Goal: Transaction & Acquisition: Purchase product/service

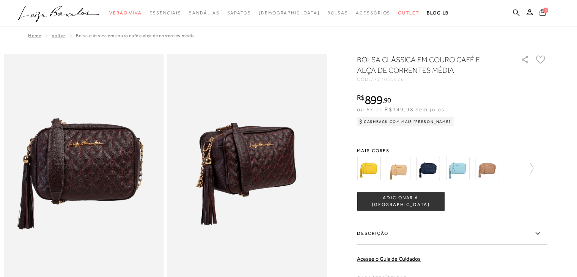
click at [544, 11] on span "5" at bounding box center [545, 10] width 5 height 5
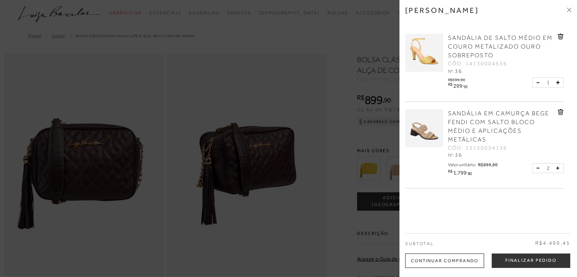
click at [560, 39] on link at bounding box center [561, 38] width 6 height 8
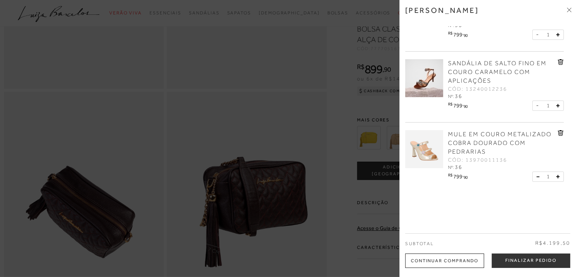
scroll to position [304, 0]
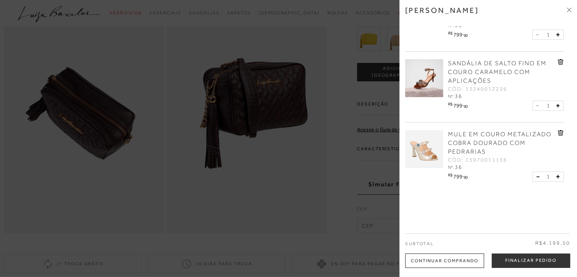
click at [558, 134] on icon at bounding box center [561, 133] width 6 height 6
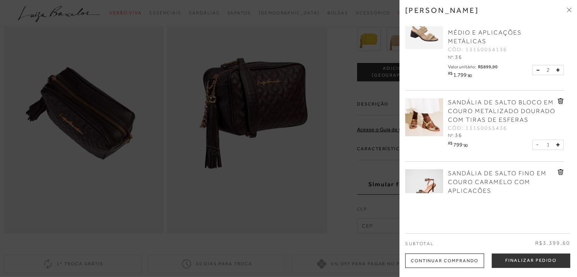
scroll to position [0, 0]
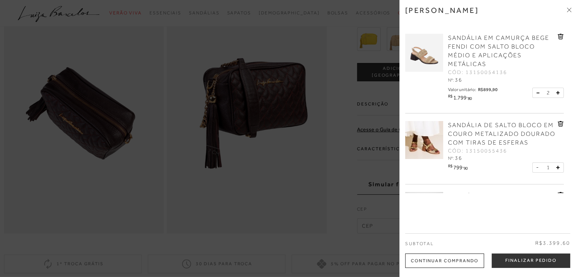
click at [568, 12] on icon at bounding box center [569, 10] width 2 height 2
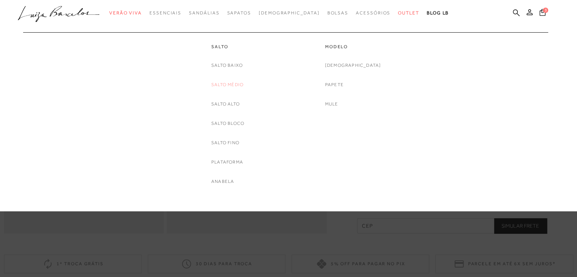
click at [231, 85] on link "Salto Médio" at bounding box center [227, 85] width 32 height 8
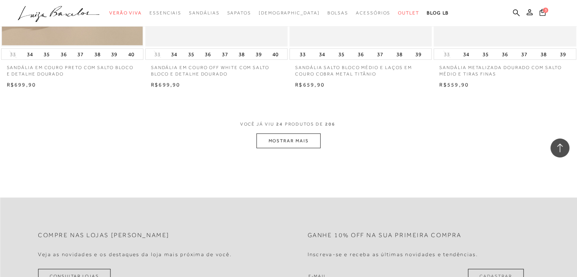
scroll to position [1556, 0]
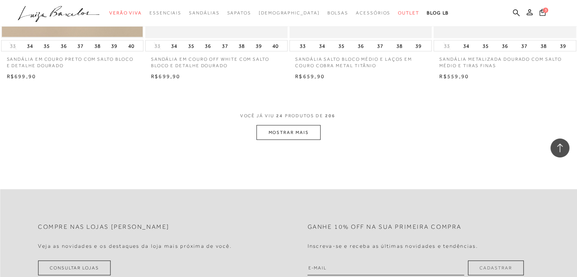
click at [285, 131] on button "MOSTRAR MAIS" at bounding box center [289, 132] width 64 height 15
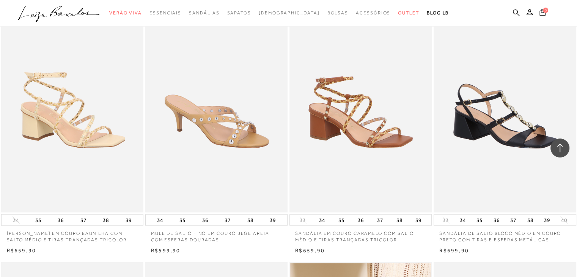
scroll to position [1670, 0]
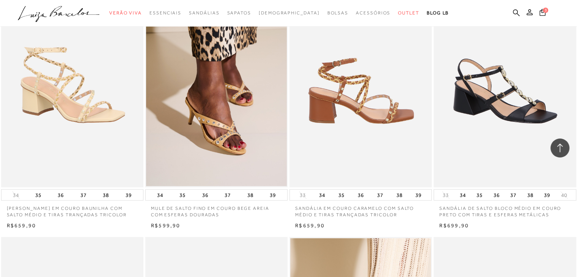
click at [419, 141] on img at bounding box center [361, 81] width 142 height 214
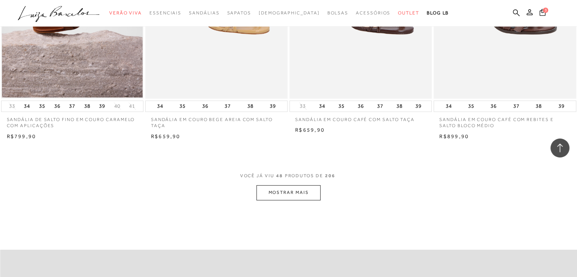
scroll to position [2999, 0]
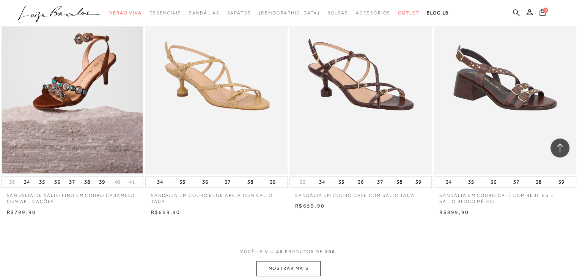
click at [293, 267] on button "MOSTRAR MAIS" at bounding box center [289, 268] width 64 height 15
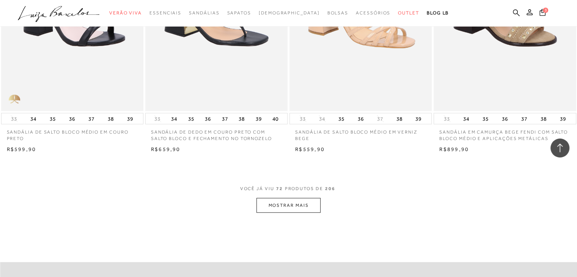
scroll to position [4707, 0]
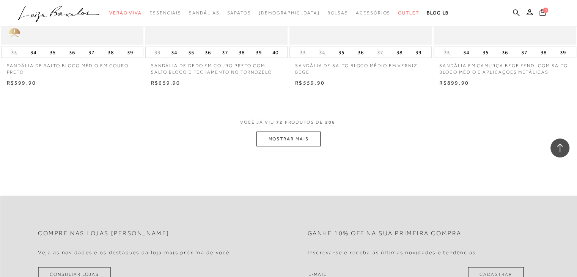
click at [294, 141] on button "MOSTRAR MAIS" at bounding box center [289, 139] width 64 height 15
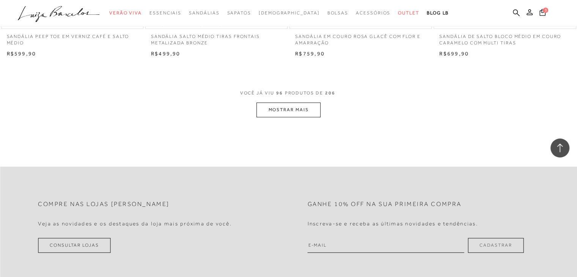
scroll to position [6339, 0]
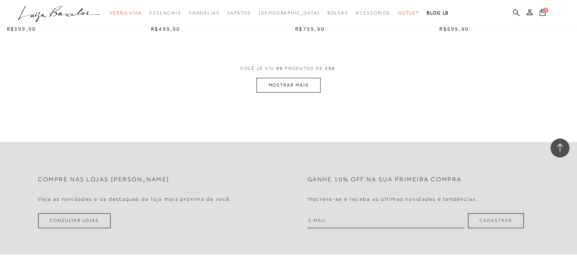
click at [310, 87] on button "MOSTRAR MAIS" at bounding box center [289, 85] width 64 height 15
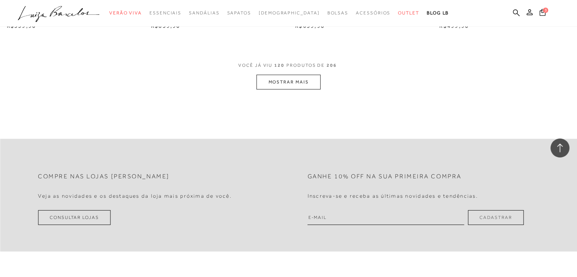
click at [288, 90] on button "MOSTRAR MAIS" at bounding box center [289, 82] width 64 height 15
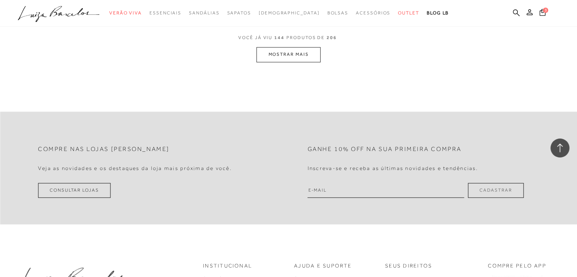
scroll to position [9566, 0]
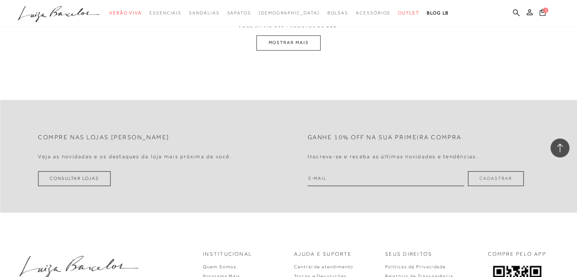
click at [294, 49] on button "MOSTRAR MAIS" at bounding box center [289, 42] width 64 height 15
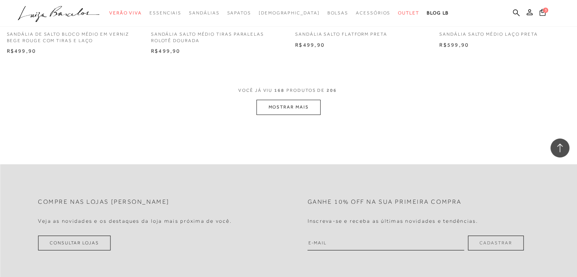
scroll to position [10961, 0]
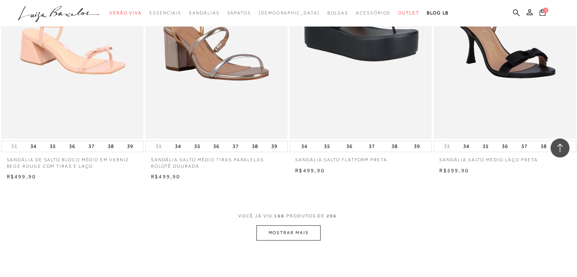
click at [300, 240] on button "MOSTRAR MAIS" at bounding box center [289, 232] width 64 height 15
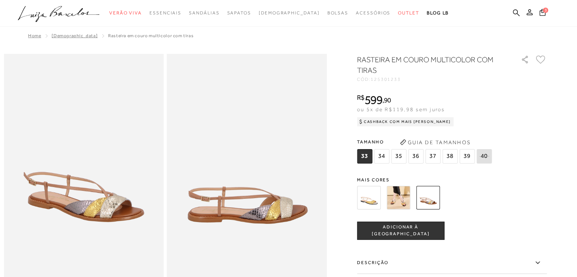
click at [406, 194] on img at bounding box center [399, 198] width 24 height 24
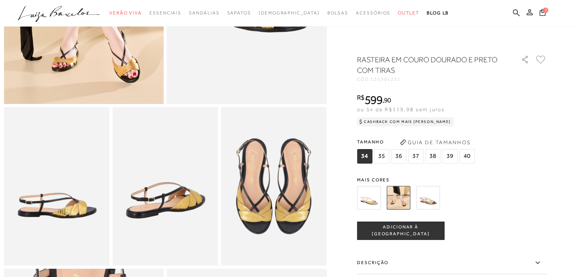
scroll to position [152, 0]
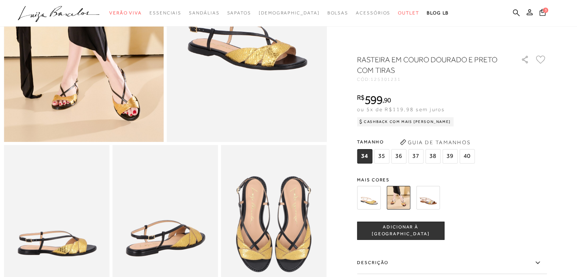
click at [399, 155] on span "36" at bounding box center [398, 156] width 15 height 14
click at [402, 229] on span "ADICIONAR À [GEOGRAPHIC_DATA]" at bounding box center [401, 230] width 87 height 13
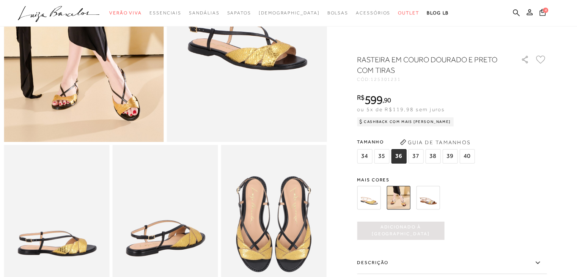
scroll to position [0, 0]
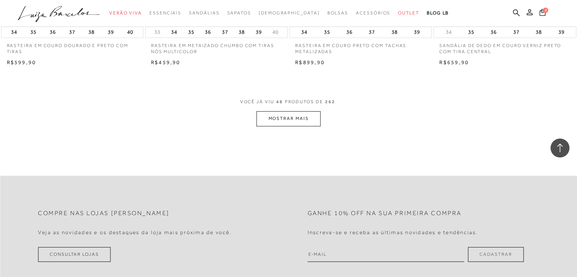
scroll to position [3151, 0]
click at [289, 118] on button "MOSTRAR MAIS" at bounding box center [289, 116] width 64 height 15
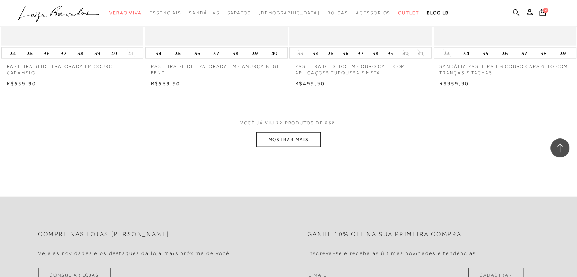
scroll to position [4745, 0]
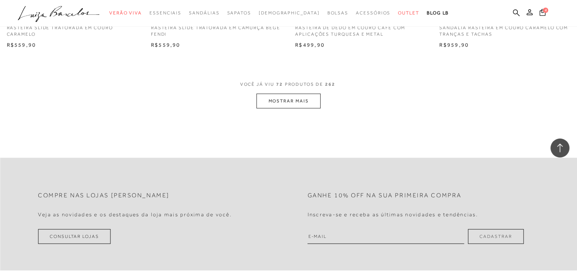
click at [293, 104] on button "MOSTRAR MAIS" at bounding box center [289, 101] width 64 height 15
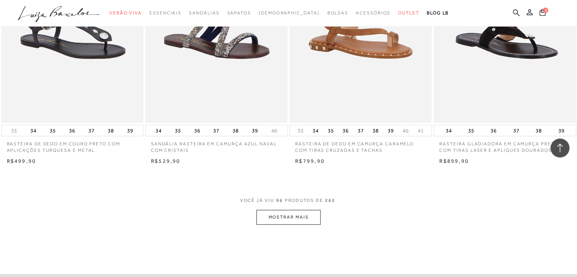
scroll to position [6301, 0]
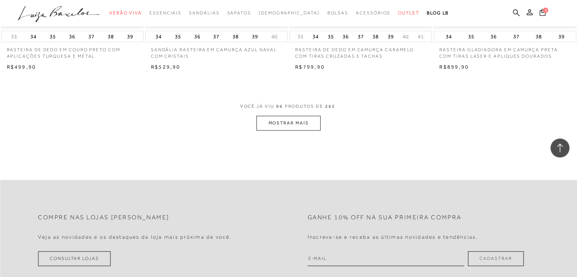
click at [307, 124] on button "MOSTRAR MAIS" at bounding box center [289, 123] width 64 height 15
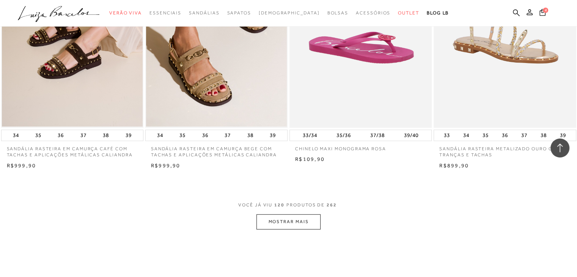
scroll to position [7858, 0]
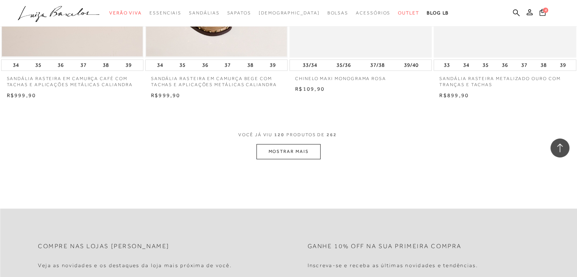
click at [304, 148] on button "MOSTRAR MAIS" at bounding box center [289, 151] width 64 height 15
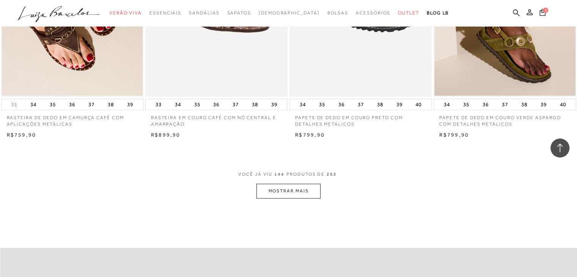
scroll to position [9414, 0]
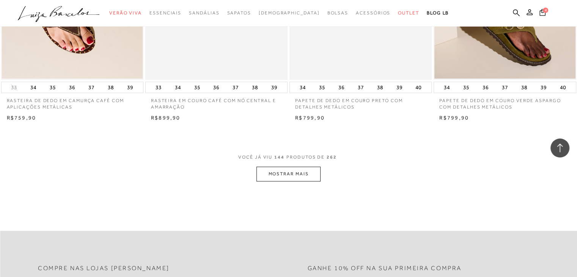
click at [311, 173] on button "MOSTRAR MAIS" at bounding box center [289, 174] width 64 height 15
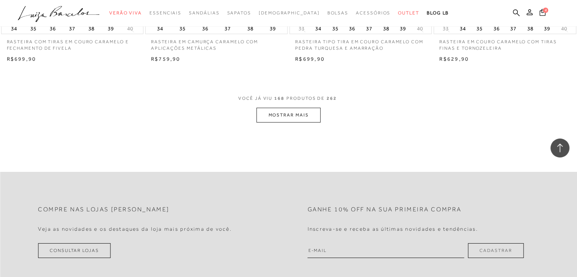
scroll to position [11084, 0]
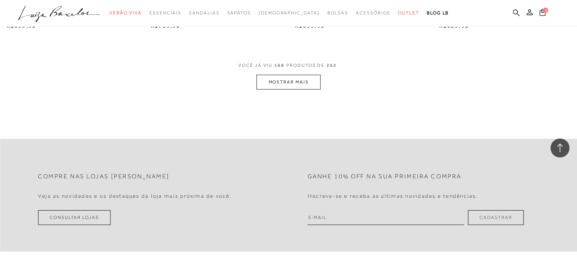
click at [303, 81] on button "MOSTRAR MAIS" at bounding box center [289, 82] width 64 height 15
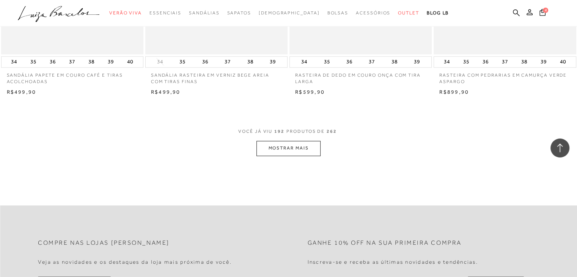
scroll to position [12603, 0]
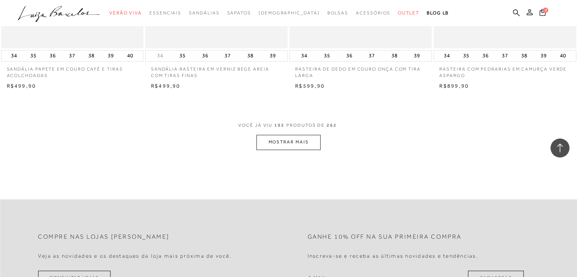
click at [305, 141] on button "MOSTRAR MAIS" at bounding box center [289, 142] width 64 height 15
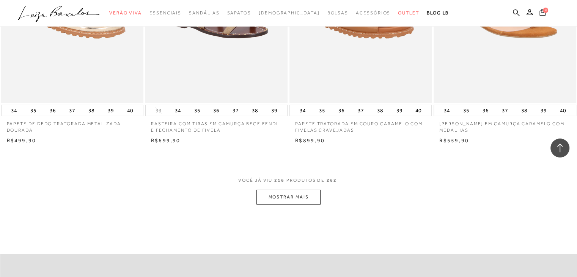
scroll to position [14197, 0]
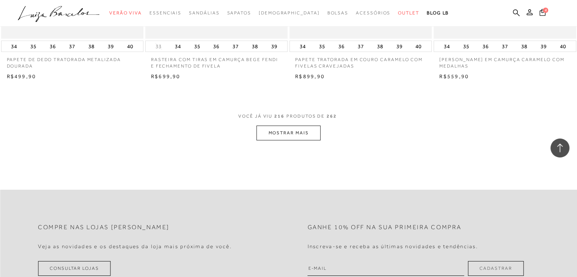
click at [298, 126] on button "MOSTRAR MAIS" at bounding box center [289, 133] width 64 height 15
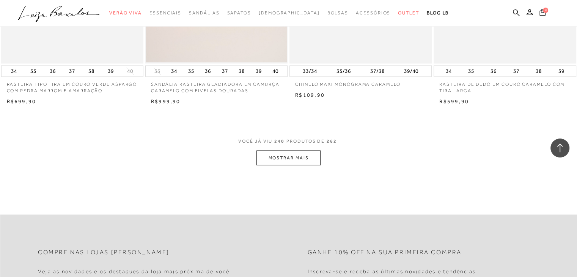
scroll to position [15754, 0]
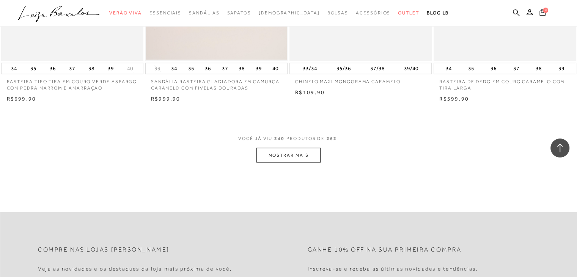
click at [299, 157] on button "MOSTRAR MAIS" at bounding box center [289, 155] width 64 height 15
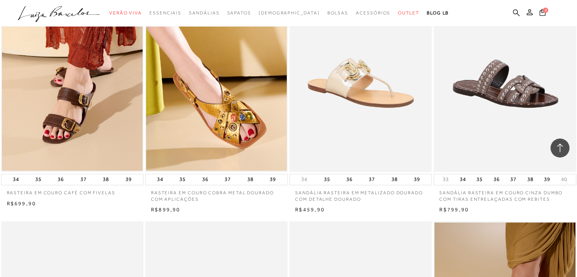
scroll to position [3492, 0]
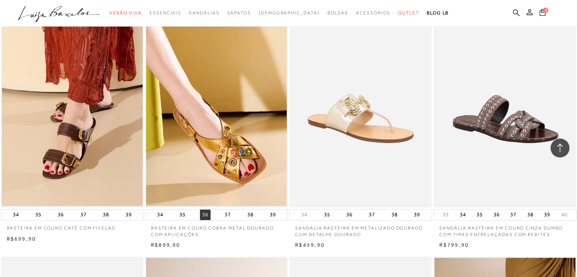
click at [207, 215] on button "36" at bounding box center [205, 215] width 11 height 11
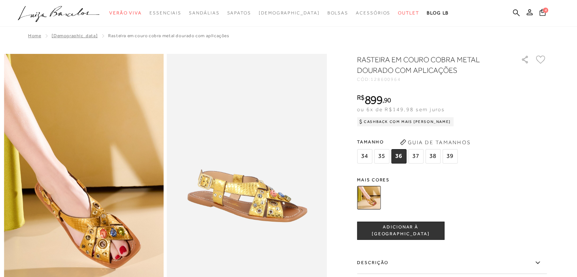
click at [400, 156] on span "36" at bounding box center [398, 156] width 15 height 14
click at [404, 234] on button "ADICIONAR À [GEOGRAPHIC_DATA]" at bounding box center [400, 231] width 87 height 18
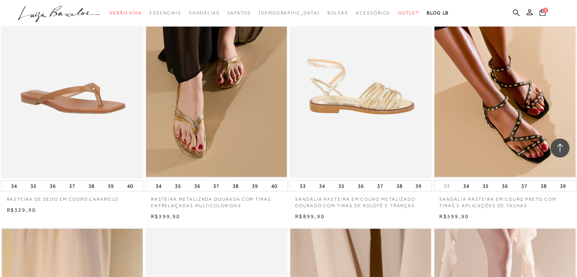
scroll to position [1404, 0]
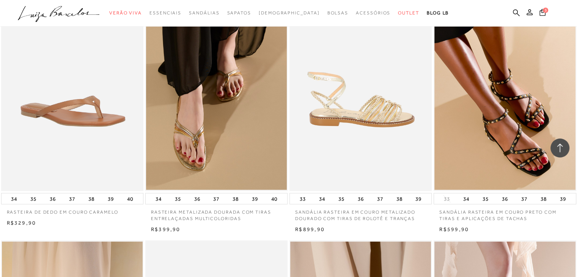
click at [357, 115] on img at bounding box center [361, 84] width 142 height 214
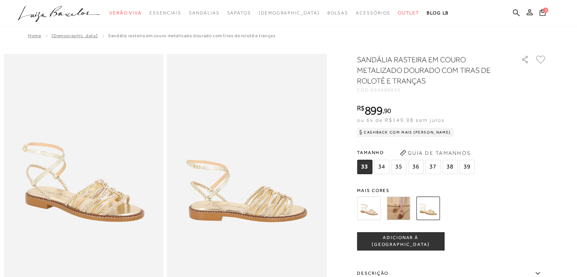
click at [407, 201] on img at bounding box center [399, 209] width 24 height 24
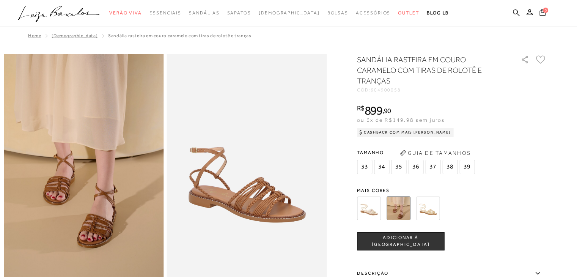
click at [107, 223] on img at bounding box center [84, 174] width 160 height 240
click at [375, 208] on img at bounding box center [369, 209] width 24 height 24
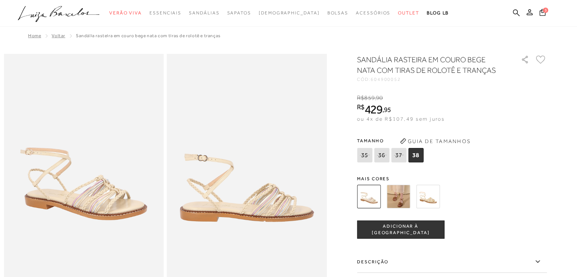
click at [434, 201] on img at bounding box center [428, 197] width 24 height 24
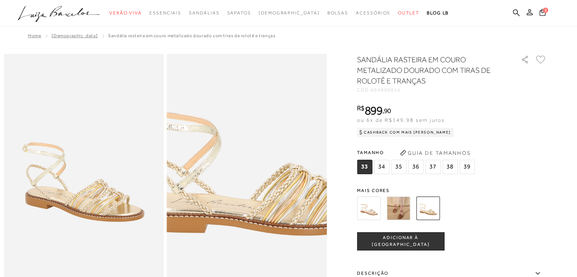
click at [194, 209] on img at bounding box center [255, 139] width 320 height 480
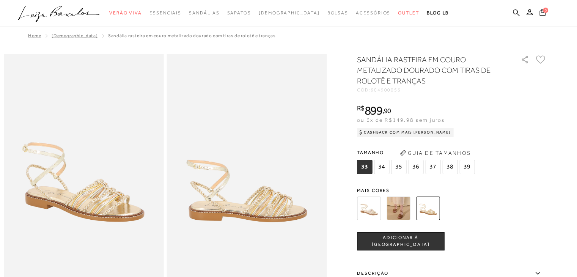
click at [406, 210] on img at bounding box center [399, 209] width 24 height 24
click at [415, 167] on span "36" at bounding box center [415, 167] width 15 height 14
click at [411, 247] on button "ADICIONAR À [GEOGRAPHIC_DATA]" at bounding box center [400, 241] width 87 height 18
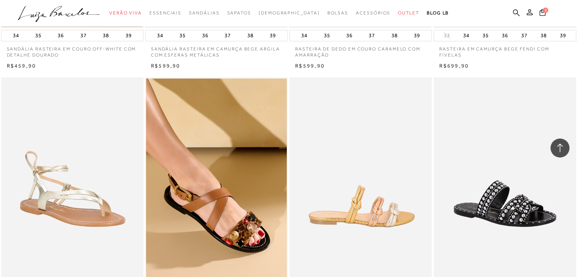
scroll to position [2505, 0]
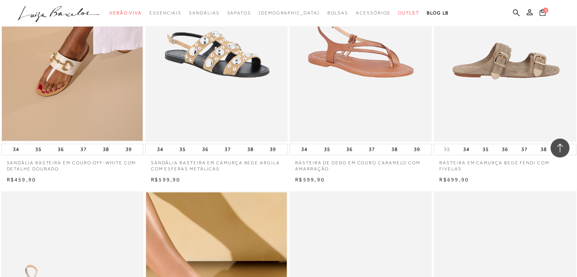
click at [528, 75] on img at bounding box center [506, 35] width 142 height 214
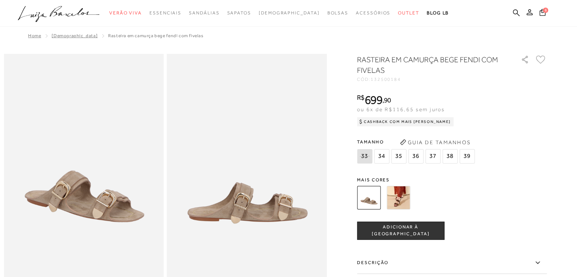
click at [401, 200] on img at bounding box center [399, 198] width 24 height 24
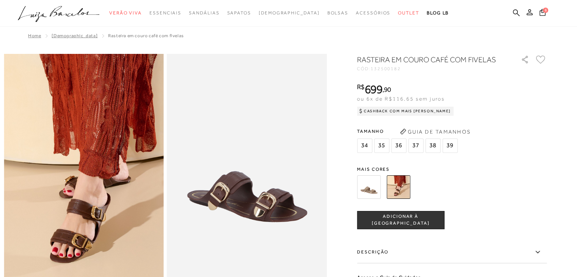
click at [79, 225] on img at bounding box center [84, 174] width 160 height 240
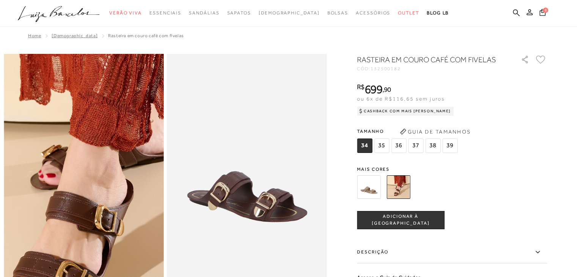
click at [87, 209] on img at bounding box center [80, 141] width 320 height 480
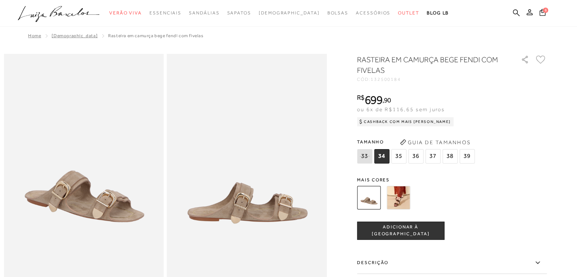
click at [419, 157] on span "36" at bounding box center [415, 156] width 15 height 14
click at [397, 228] on span "ADICIONAR À [GEOGRAPHIC_DATA]" at bounding box center [401, 230] width 87 height 13
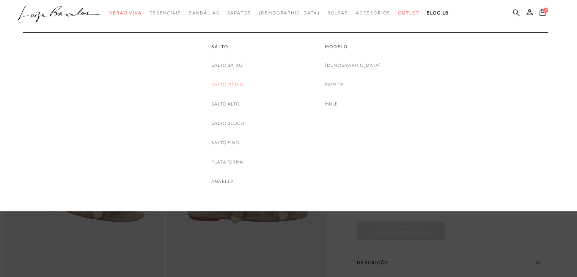
click at [226, 88] on link "Salto Médio" at bounding box center [227, 85] width 32 height 8
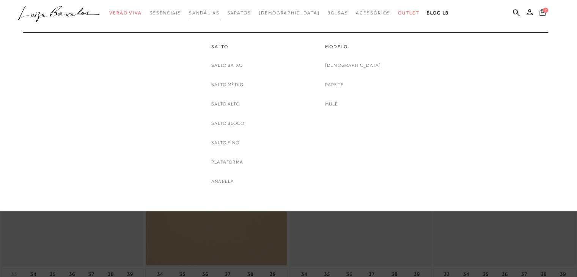
click at [219, 13] on span "Sandálias" at bounding box center [204, 12] width 30 height 5
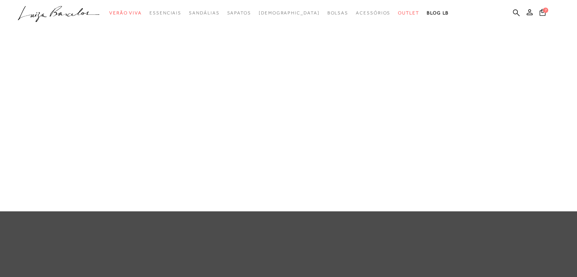
click at [0, 0] on link "Salto Bloco" at bounding box center [0, 0] width 0 height 0
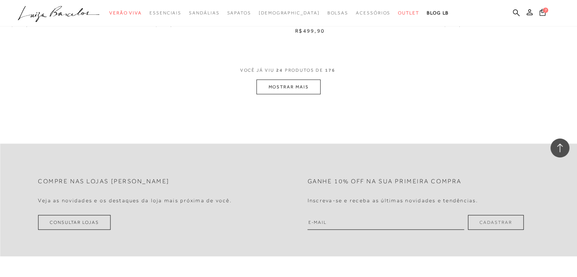
scroll to position [1632, 0]
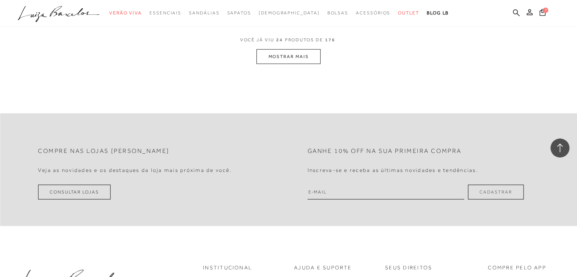
click at [301, 54] on button "MOSTRAR MAIS" at bounding box center [289, 56] width 64 height 15
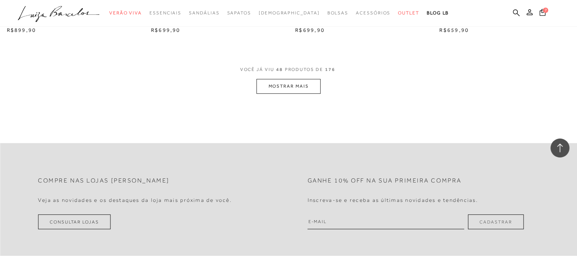
scroll to position [3189, 0]
click at [282, 88] on button "MOSTRAR MAIS" at bounding box center [289, 85] width 64 height 15
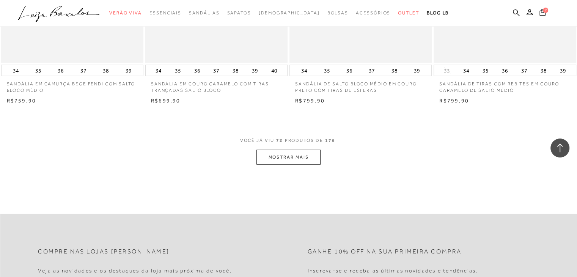
scroll to position [4707, 0]
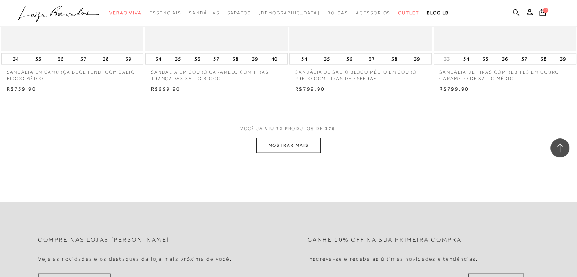
click at [306, 140] on button "MOSTRAR MAIS" at bounding box center [289, 145] width 64 height 15
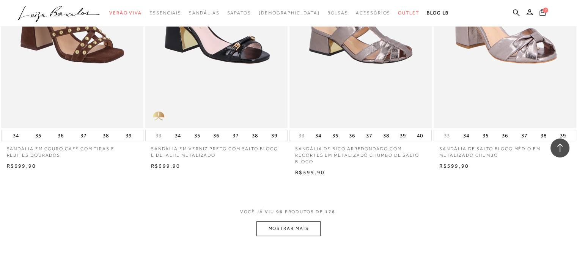
scroll to position [6301, 0]
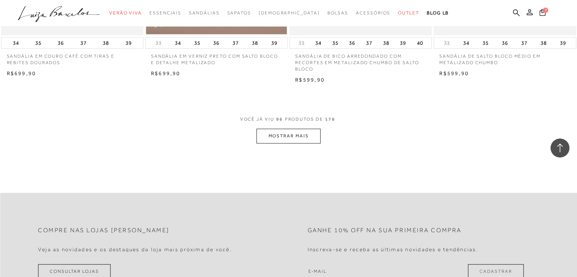
click at [283, 133] on button "MOSTRAR MAIS" at bounding box center [289, 136] width 64 height 15
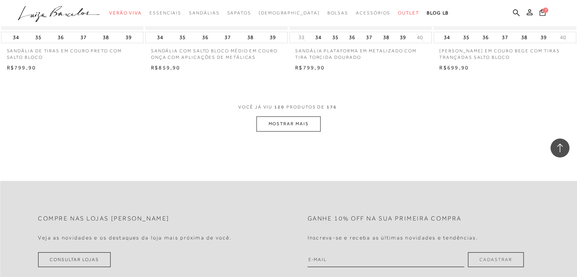
scroll to position [7934, 0]
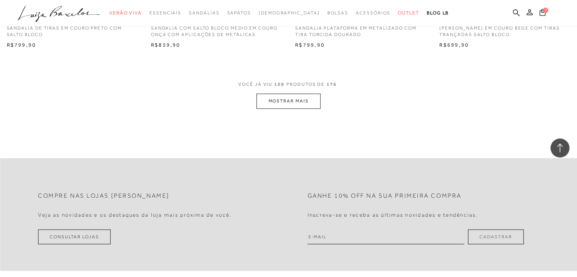
click at [293, 105] on button "MOSTRAR MAIS" at bounding box center [289, 101] width 64 height 15
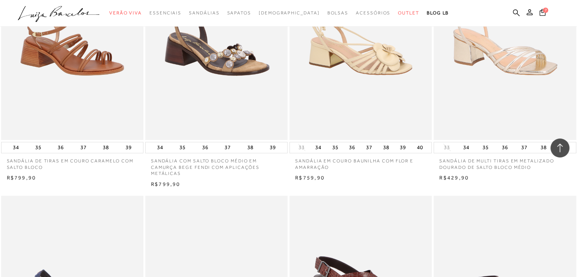
scroll to position [8693, 0]
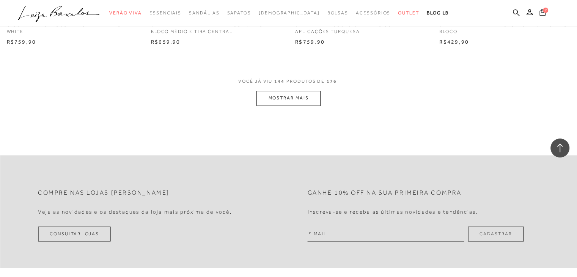
scroll to position [9528, 0]
click at [279, 105] on button "MOSTRAR MAIS" at bounding box center [289, 98] width 64 height 15
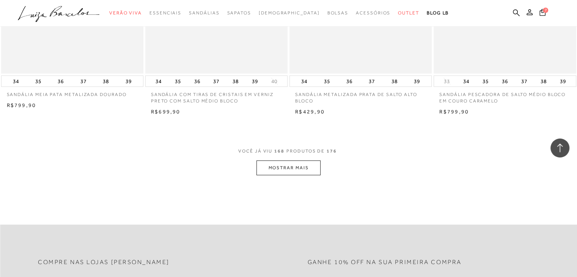
scroll to position [11160, 0]
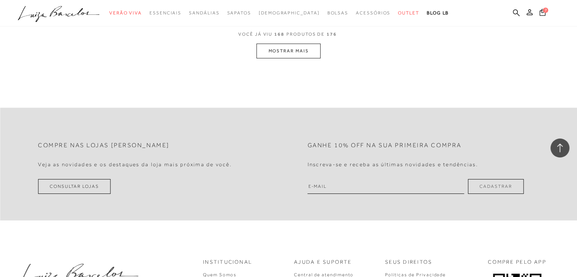
click at [281, 58] on button "MOSTRAR MAIS" at bounding box center [289, 51] width 64 height 15
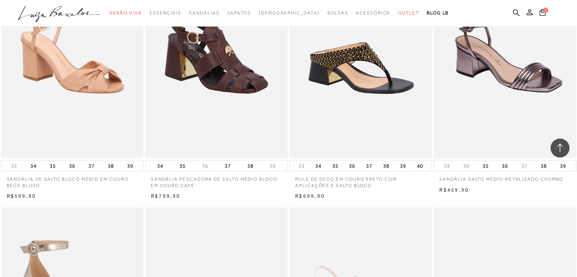
scroll to position [10629, 0]
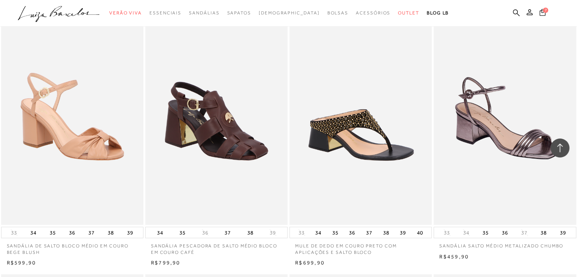
click at [540, 11] on icon at bounding box center [543, 12] width 6 height 7
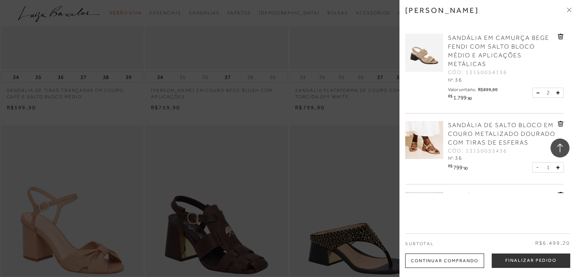
scroll to position [10325, 0]
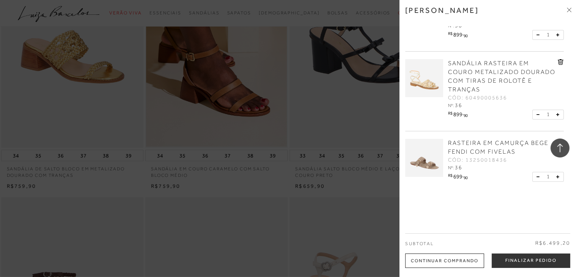
click at [537, 175] on button at bounding box center [540, 176] width 6 height 7
click at [537, 177] on icon at bounding box center [538, 177] width 3 height 0
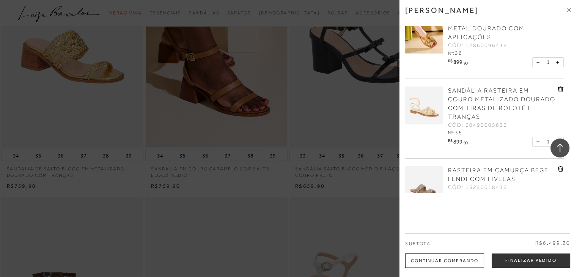
click at [560, 172] on icon at bounding box center [561, 169] width 6 height 6
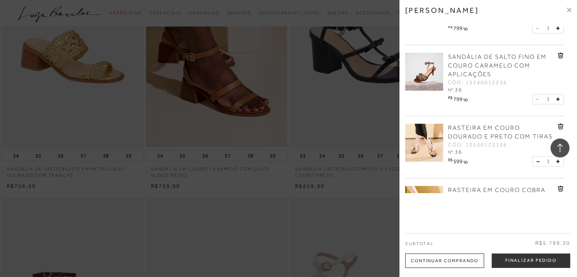
scroll to position [96, 0]
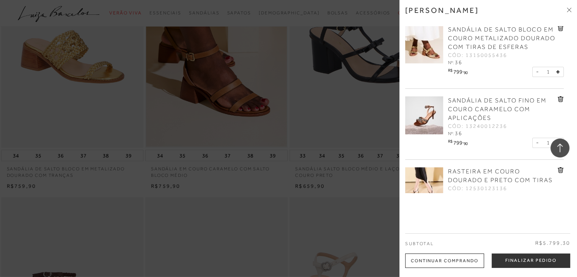
click at [560, 102] on icon at bounding box center [561, 99] width 6 height 6
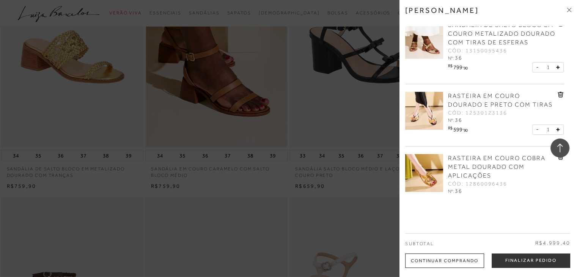
scroll to position [0, 0]
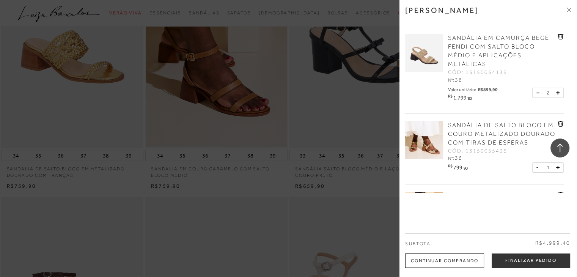
click at [537, 93] on icon at bounding box center [538, 93] width 3 height 0
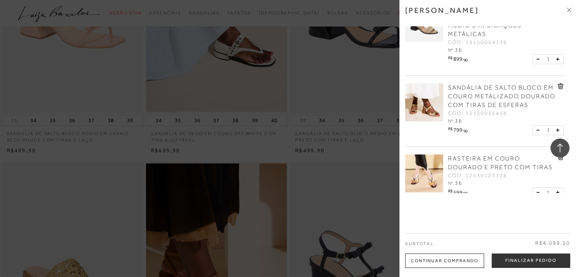
scroll to position [38, 0]
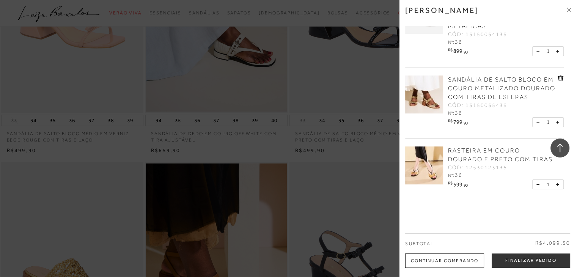
click at [560, 77] on icon at bounding box center [561, 79] width 6 height 6
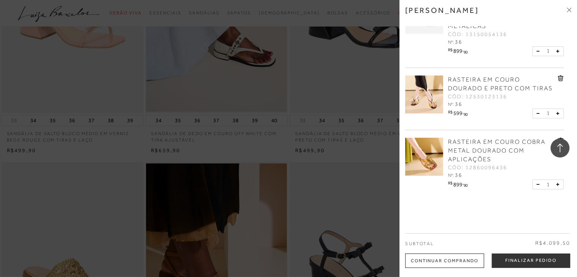
click at [436, 154] on img at bounding box center [424, 157] width 38 height 38
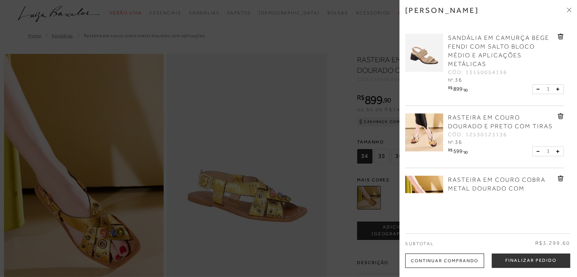
click at [315, 203] on div at bounding box center [288, 138] width 577 height 277
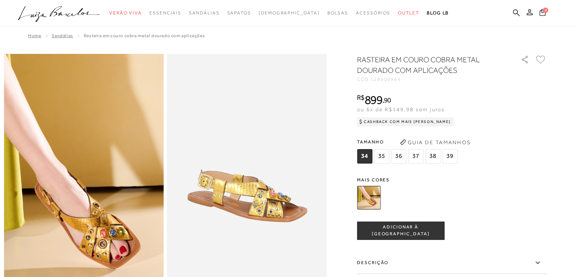
click at [545, 11] on span "4" at bounding box center [545, 10] width 5 height 5
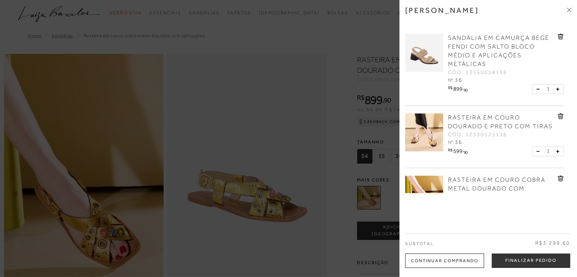
click at [424, 137] on img at bounding box center [424, 133] width 38 height 38
click at [483, 130] on span "RASTEIRA EM COURO DOURADO E PRETO COM TIRAS" at bounding box center [500, 122] width 105 height 16
click at [480, 126] on span "RASTEIRA EM COURO DOURADO E PRETO COM TIRAS" at bounding box center [500, 122] width 105 height 16
click at [414, 132] on img at bounding box center [424, 133] width 38 height 38
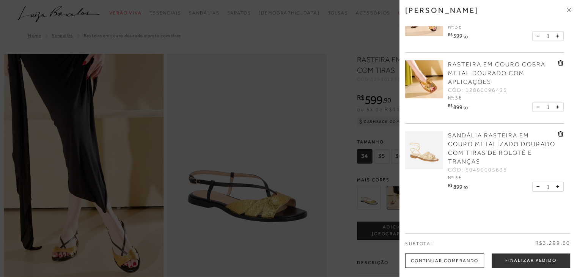
scroll to position [126, 0]
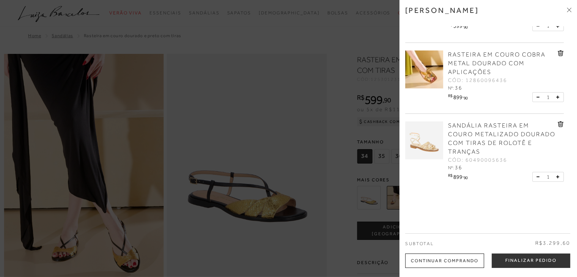
click at [561, 52] on icon at bounding box center [561, 53] width 6 height 6
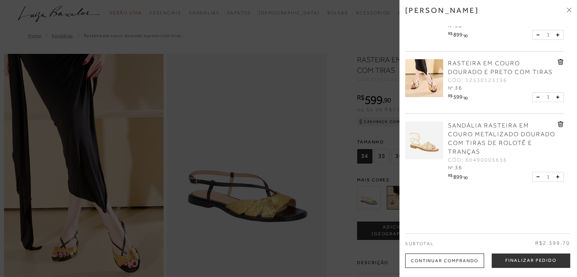
click at [475, 143] on span "SANDÁLIA RASTEIRA EM COURO METALIZADO DOURADO COM TIRAS DE ROLOTÊ E TRANÇAS" at bounding box center [501, 138] width 107 height 33
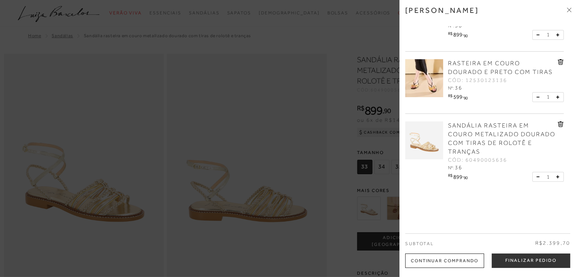
click at [304, 218] on div at bounding box center [288, 138] width 577 height 277
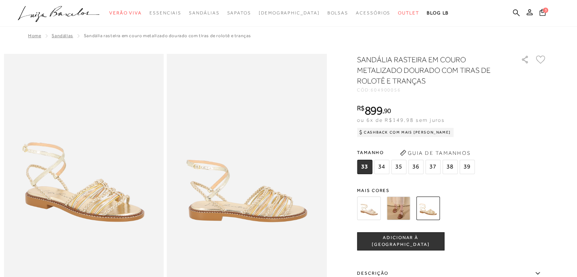
click at [410, 206] on img at bounding box center [399, 209] width 24 height 24
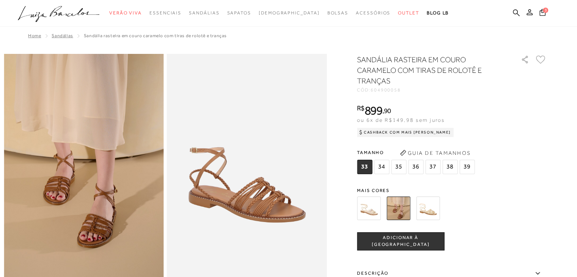
click at [367, 207] on img at bounding box center [369, 209] width 24 height 24
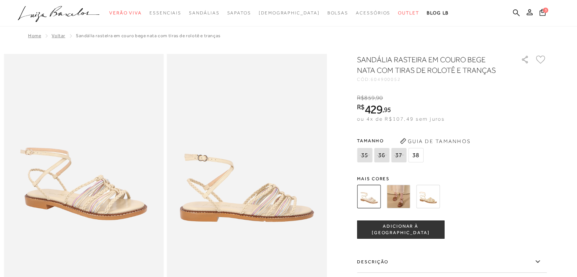
click at [431, 197] on img at bounding box center [428, 197] width 24 height 24
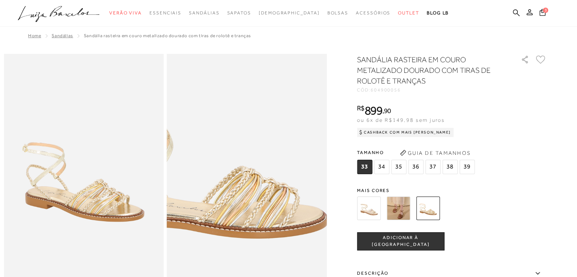
click at [288, 208] on img at bounding box center [207, 142] width 320 height 480
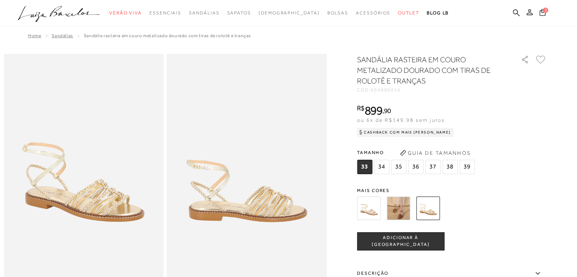
click at [542, 14] on icon at bounding box center [543, 12] width 6 height 7
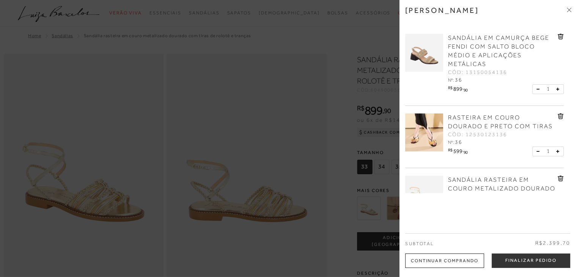
click at [433, 59] on img at bounding box center [424, 53] width 38 height 38
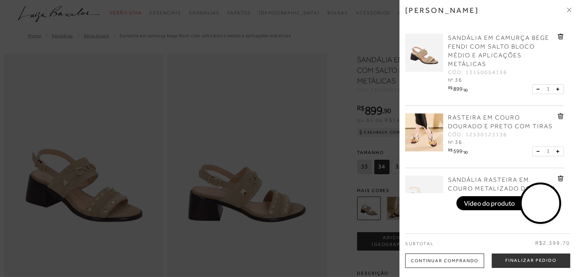
click at [349, 206] on div at bounding box center [288, 138] width 577 height 277
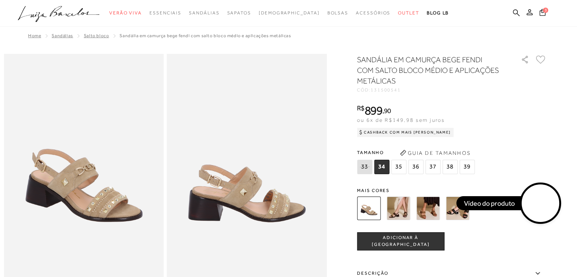
click at [400, 210] on img at bounding box center [399, 209] width 24 height 24
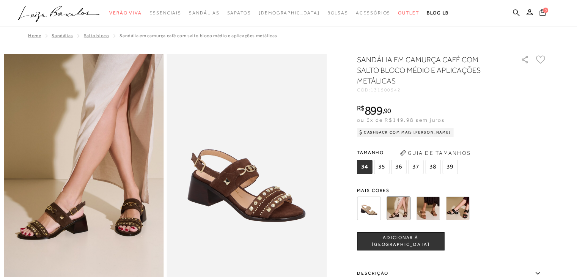
click at [437, 207] on img at bounding box center [428, 209] width 24 height 24
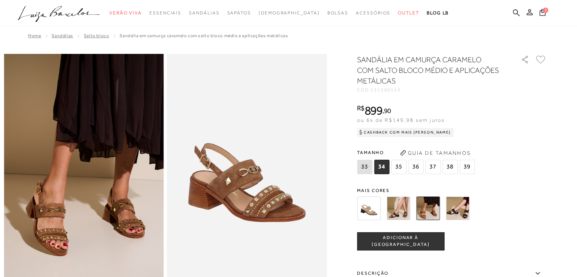
click at [398, 208] on img at bounding box center [399, 209] width 24 height 24
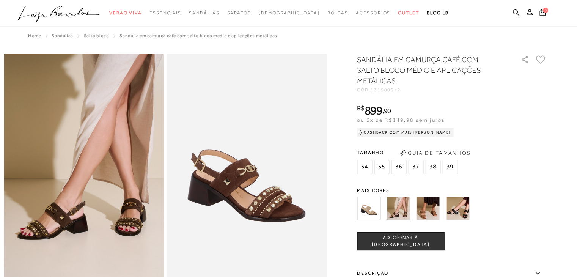
click at [459, 203] on img at bounding box center [458, 209] width 24 height 24
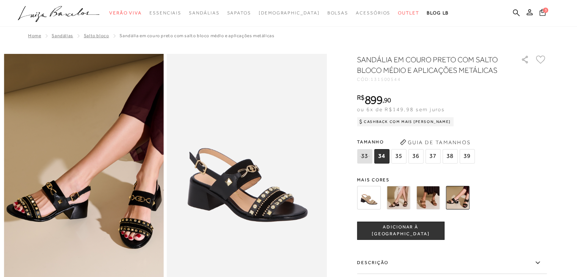
click at [545, 13] on icon at bounding box center [543, 12] width 6 height 7
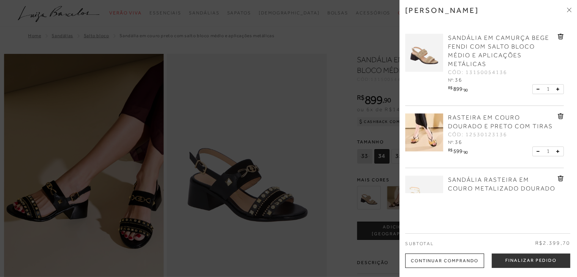
click at [244, 90] on div at bounding box center [288, 138] width 577 height 277
